Goal: Communication & Community: Ask a question

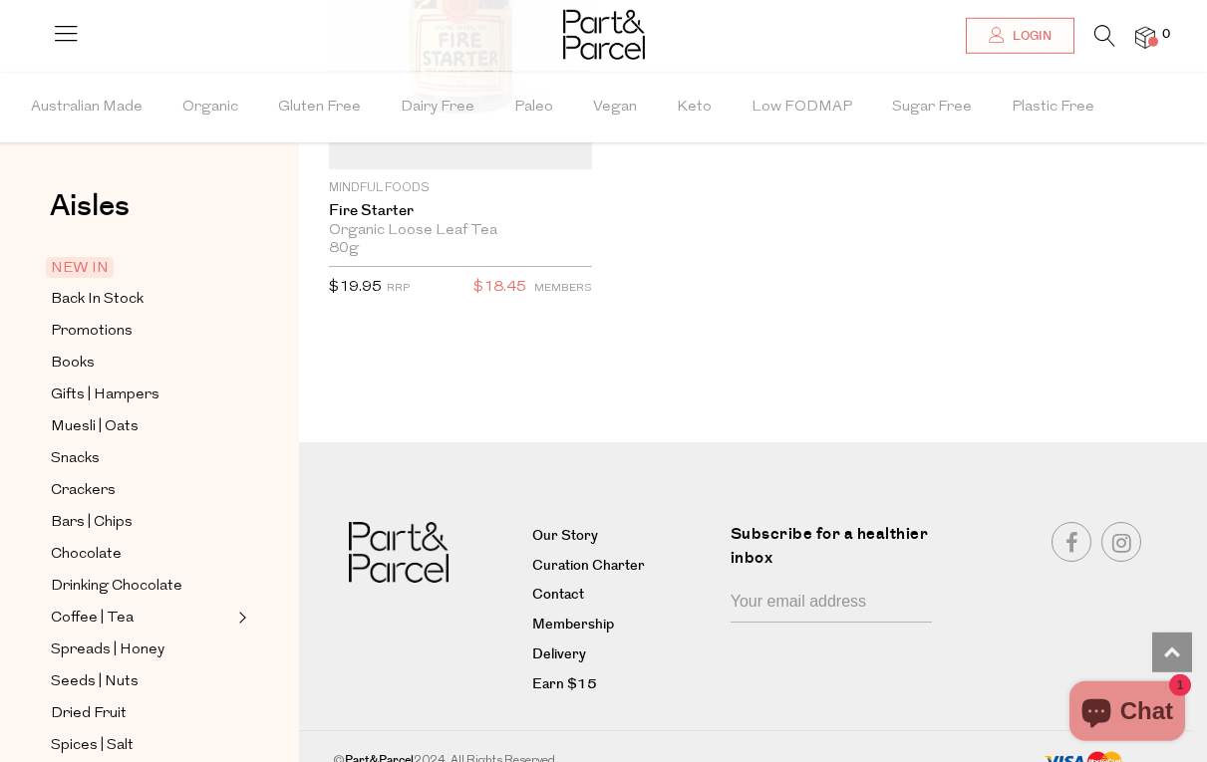
scroll to position [5774, 0]
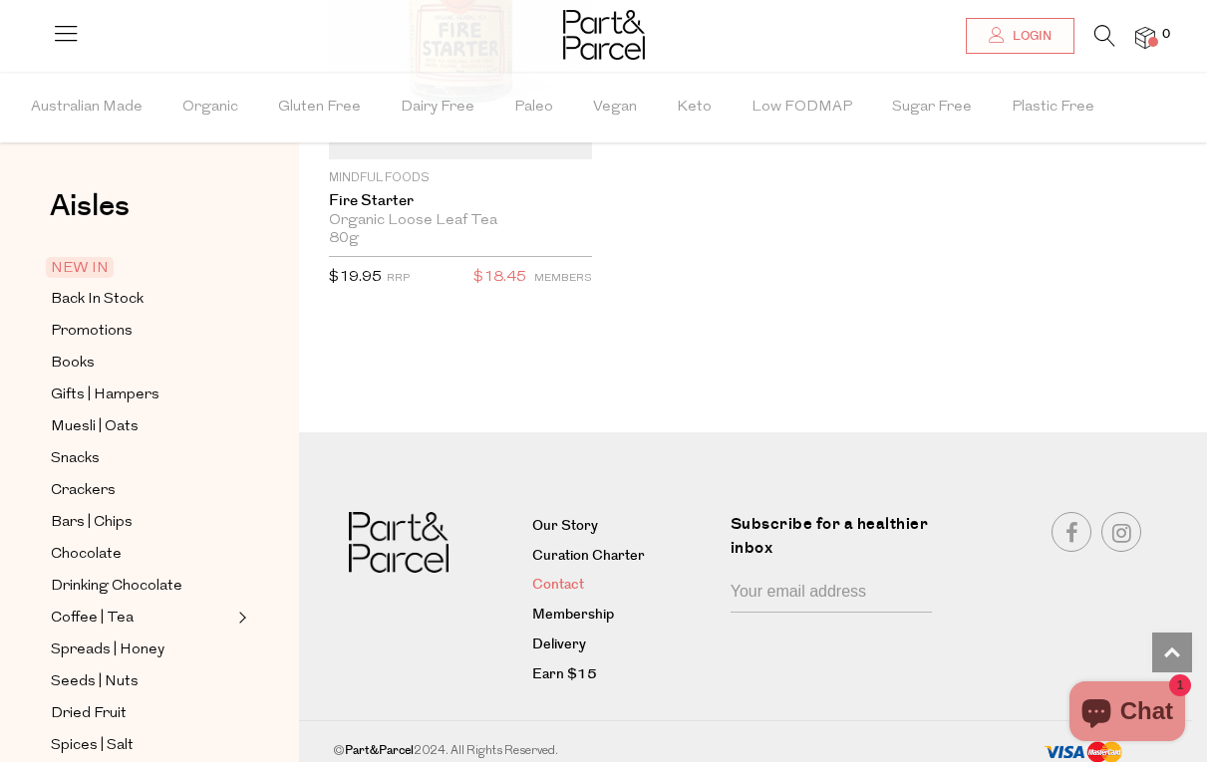
click at [571, 578] on link "Contact" at bounding box center [623, 586] width 183 height 24
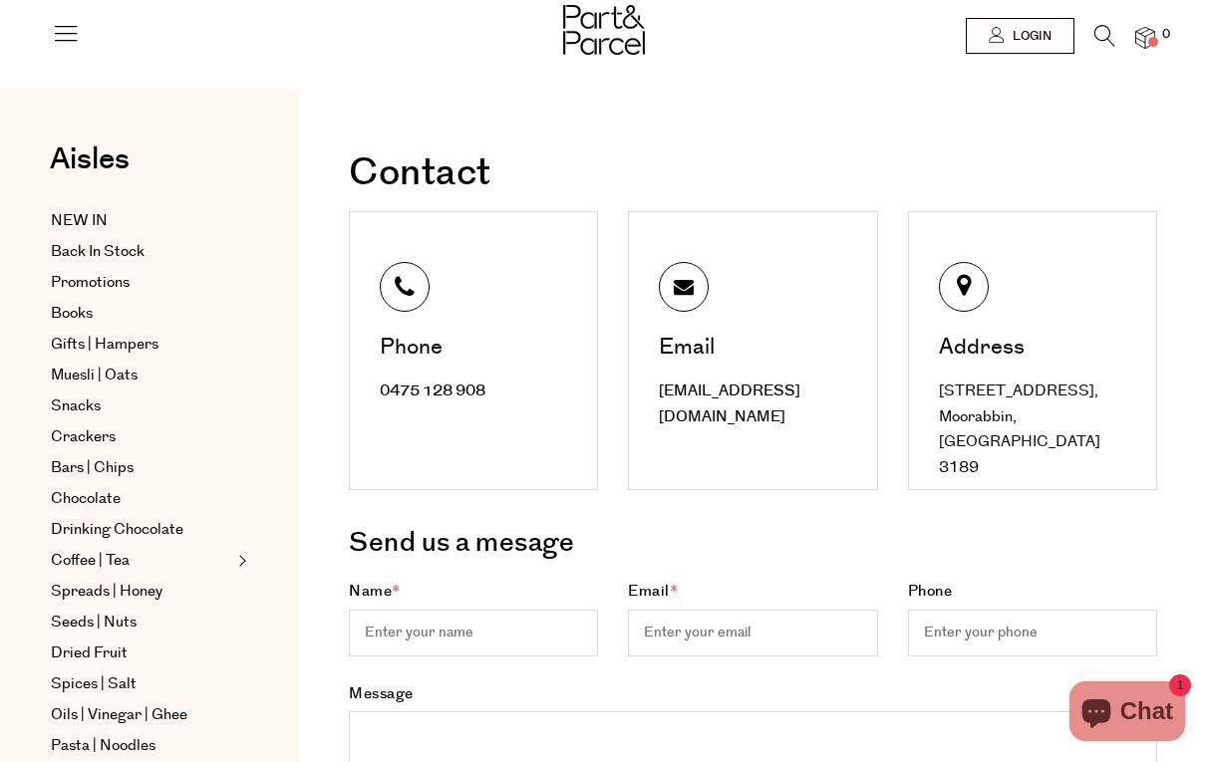
click at [842, 175] on h1 "Contact" at bounding box center [753, 173] width 808 height 38
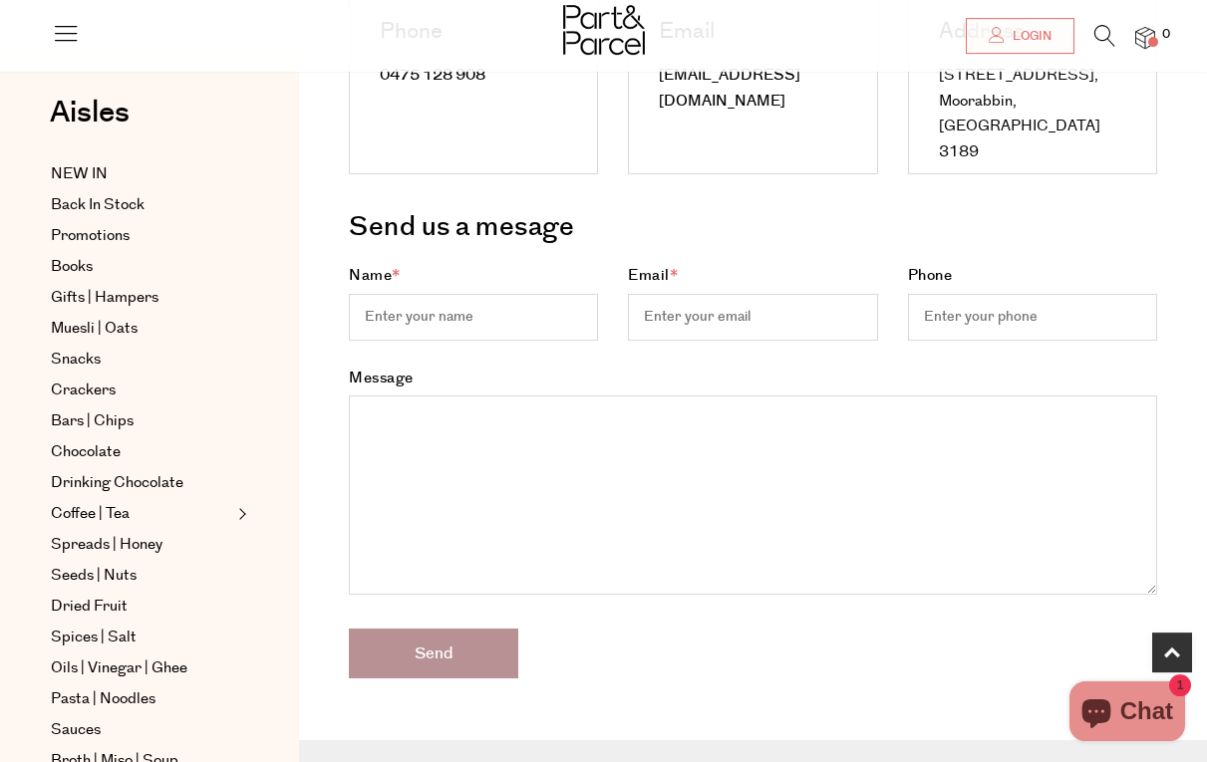
scroll to position [407, 0]
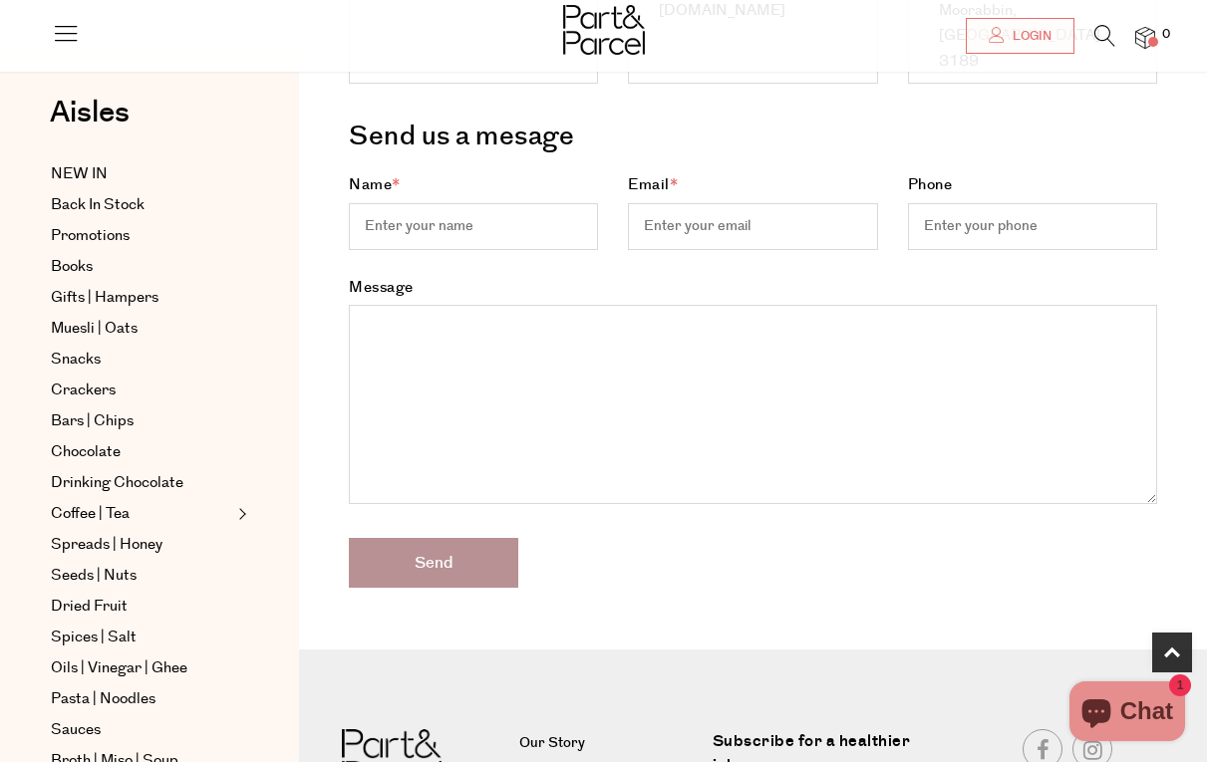
click at [444, 221] on input "Name *" at bounding box center [473, 226] width 249 height 47
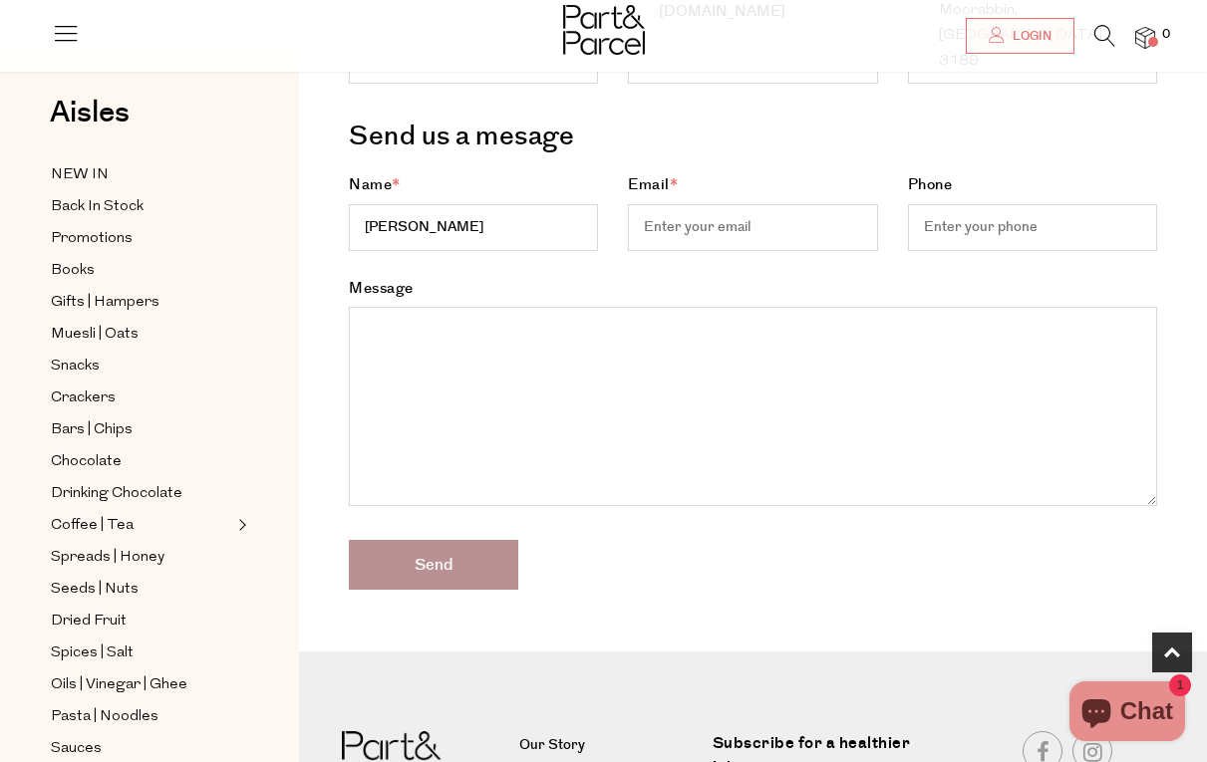
type input "[PERSON_NAME]"
click at [681, 230] on input "Email *" at bounding box center [752, 227] width 249 height 47
type input "[EMAIL_ADDRESS][DOMAIN_NAME]"
click at [953, 244] on input "Phone" at bounding box center [1032, 227] width 249 height 47
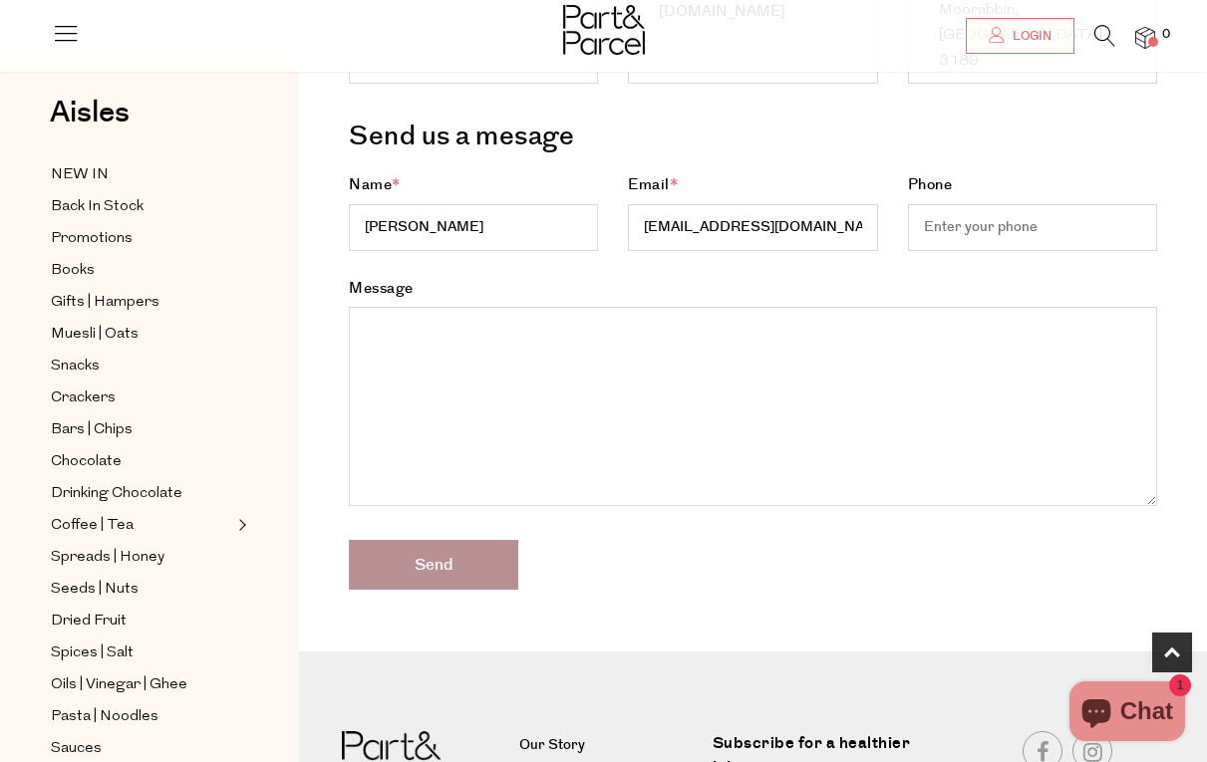
click at [953, 244] on input "Phone" at bounding box center [1032, 227] width 249 height 47
click at [953, 252] on div "Phone" at bounding box center [1032, 224] width 279 height 104
click at [950, 233] on input "Phone" at bounding box center [1032, 227] width 249 height 47
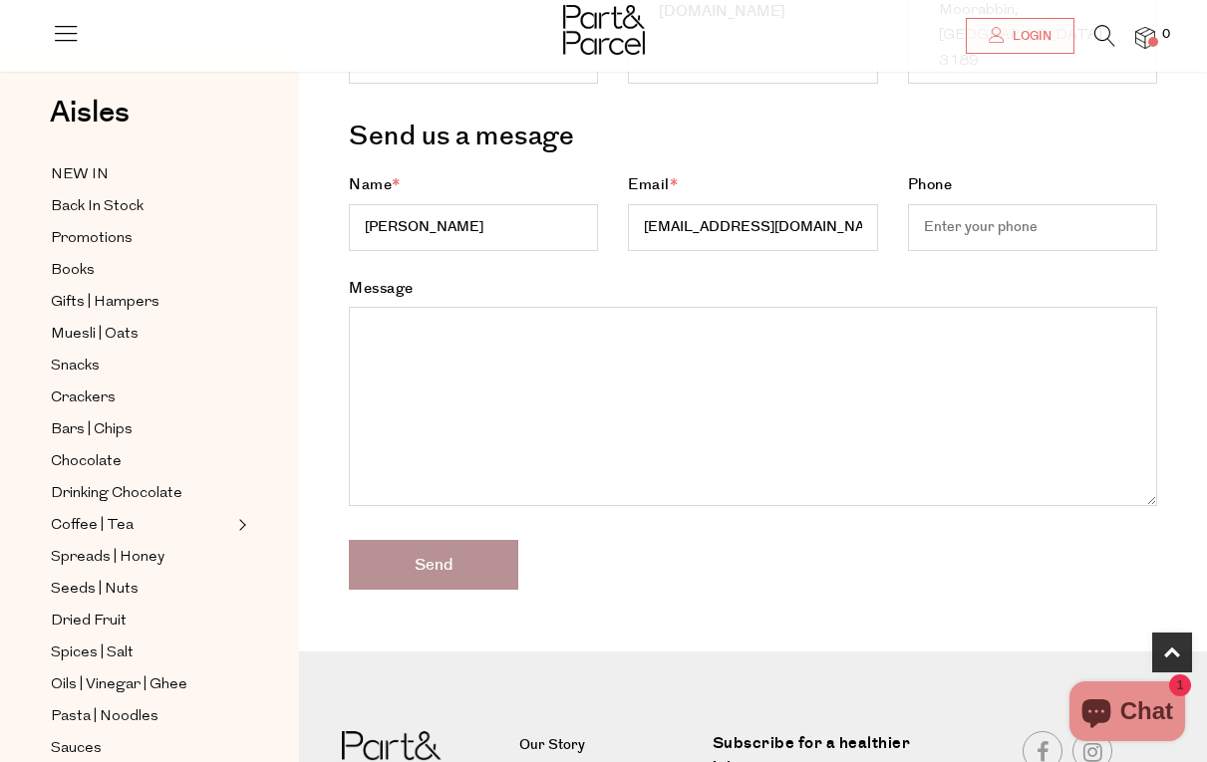
click at [949, 233] on input "Phone" at bounding box center [1032, 227] width 249 height 47
click at [948, 234] on input "Phone" at bounding box center [1032, 227] width 249 height 47
type input "8006543200"
click at [620, 346] on textarea "Message" at bounding box center [753, 406] width 808 height 199
click at [619, 346] on textarea "Message" at bounding box center [753, 406] width 808 height 199
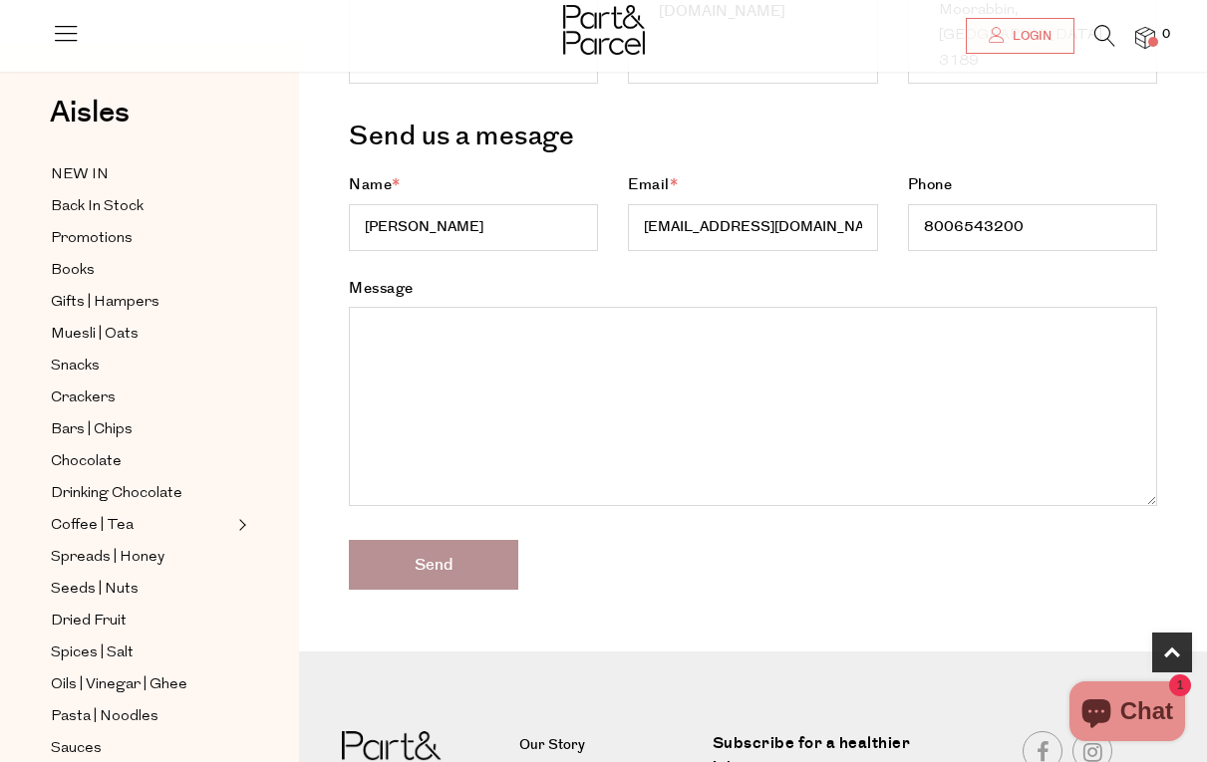
click at [619, 346] on textarea "Message" at bounding box center [753, 406] width 808 height 199
click at [831, 347] on textarea "Message" at bounding box center [753, 406] width 808 height 199
paste textarea "Dear Sir/Madam, I am reaching out to express our interest in your products and …"
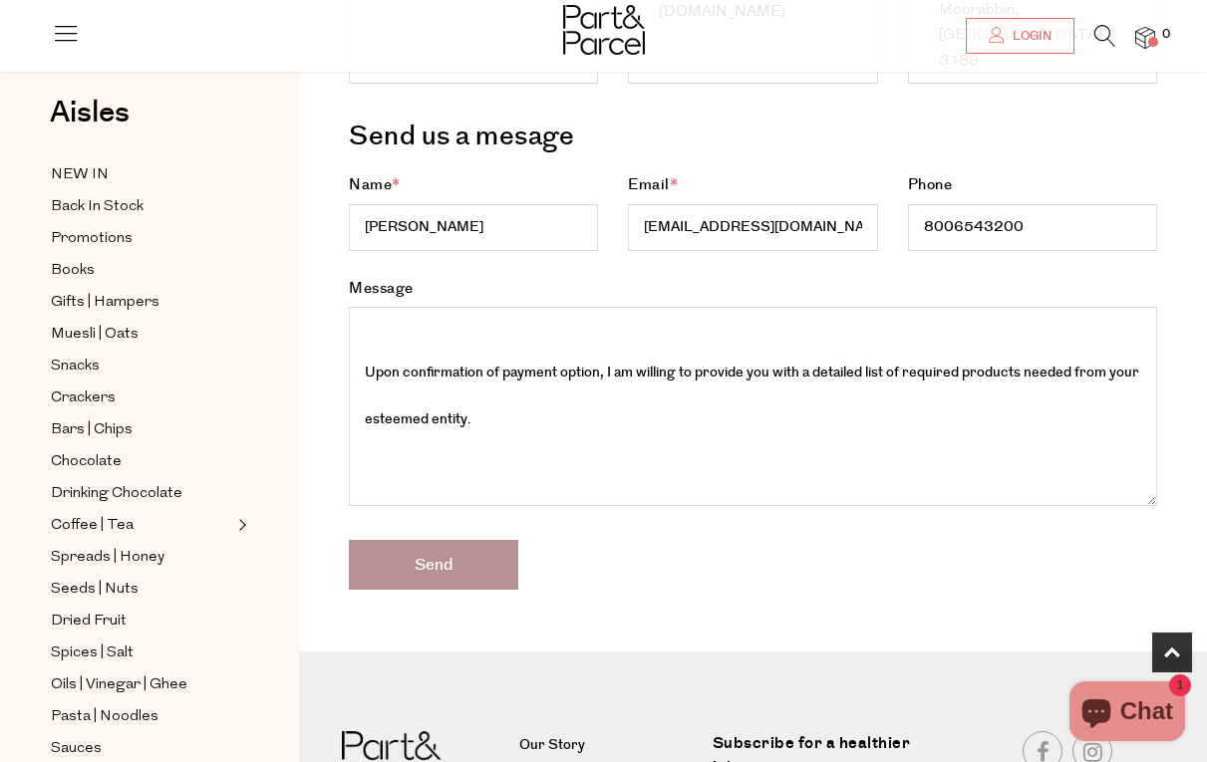
scroll to position [0, 0]
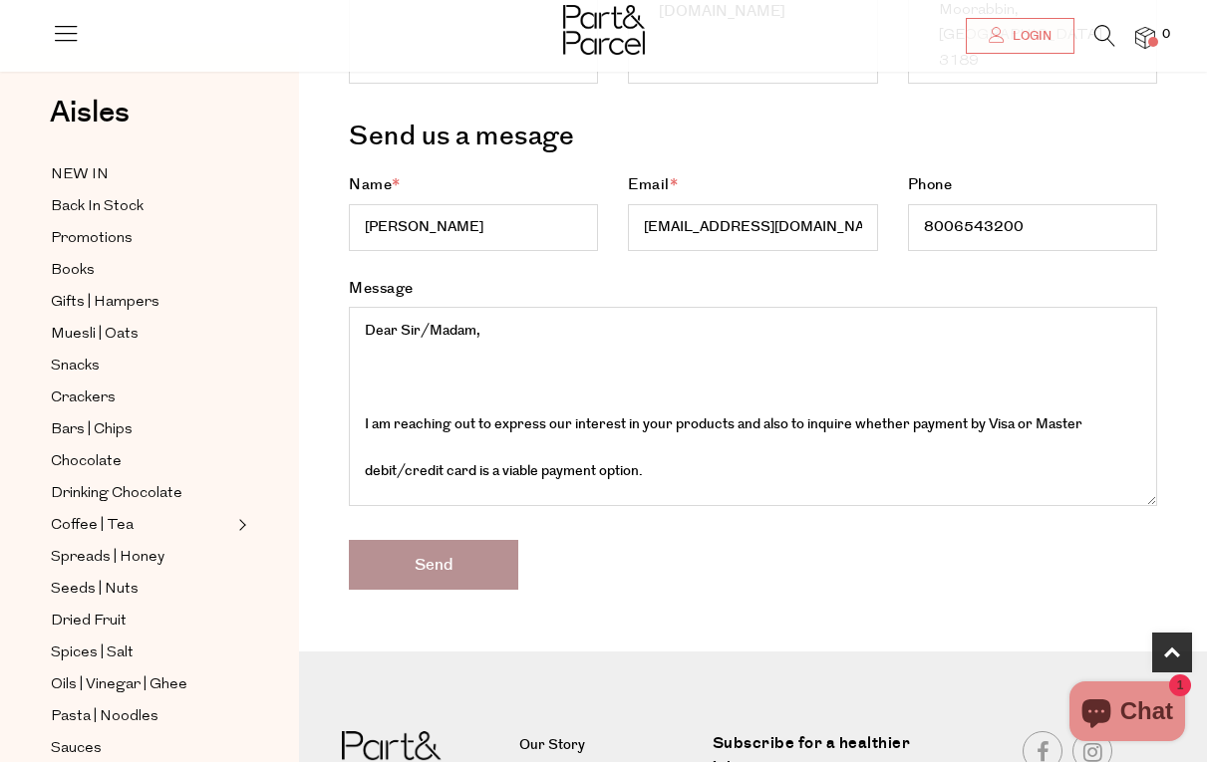
click at [414, 370] on textarea "Message" at bounding box center [753, 406] width 808 height 199
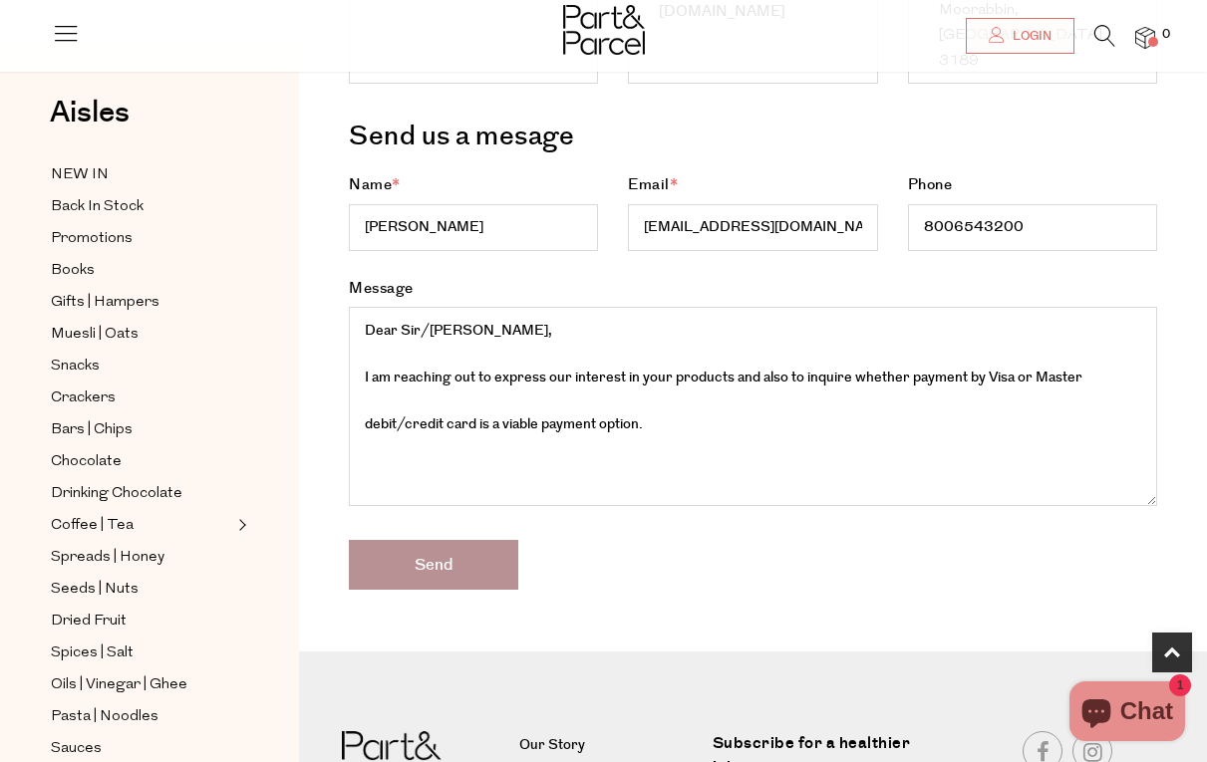
type textarea "Dear Sir/Madam, I am reaching out to express our interest in your products and …"
click at [437, 553] on input "Send" at bounding box center [433, 565] width 169 height 50
